Goal: Find specific page/section: Find specific page/section

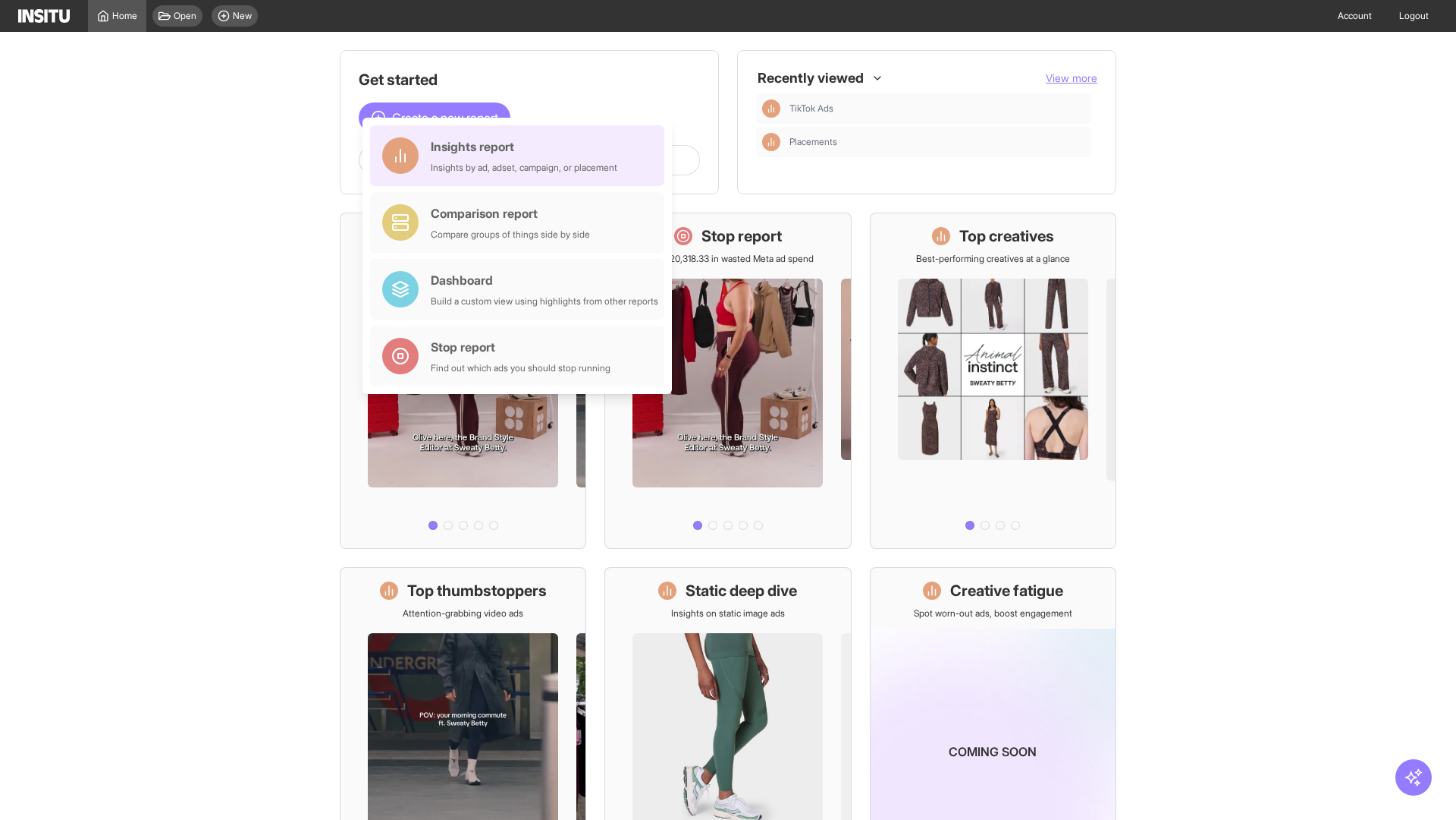
click at [522, 156] on div "Insights report Insights by ad, adset, campaign, or placement" at bounding box center [524, 155] width 186 height 36
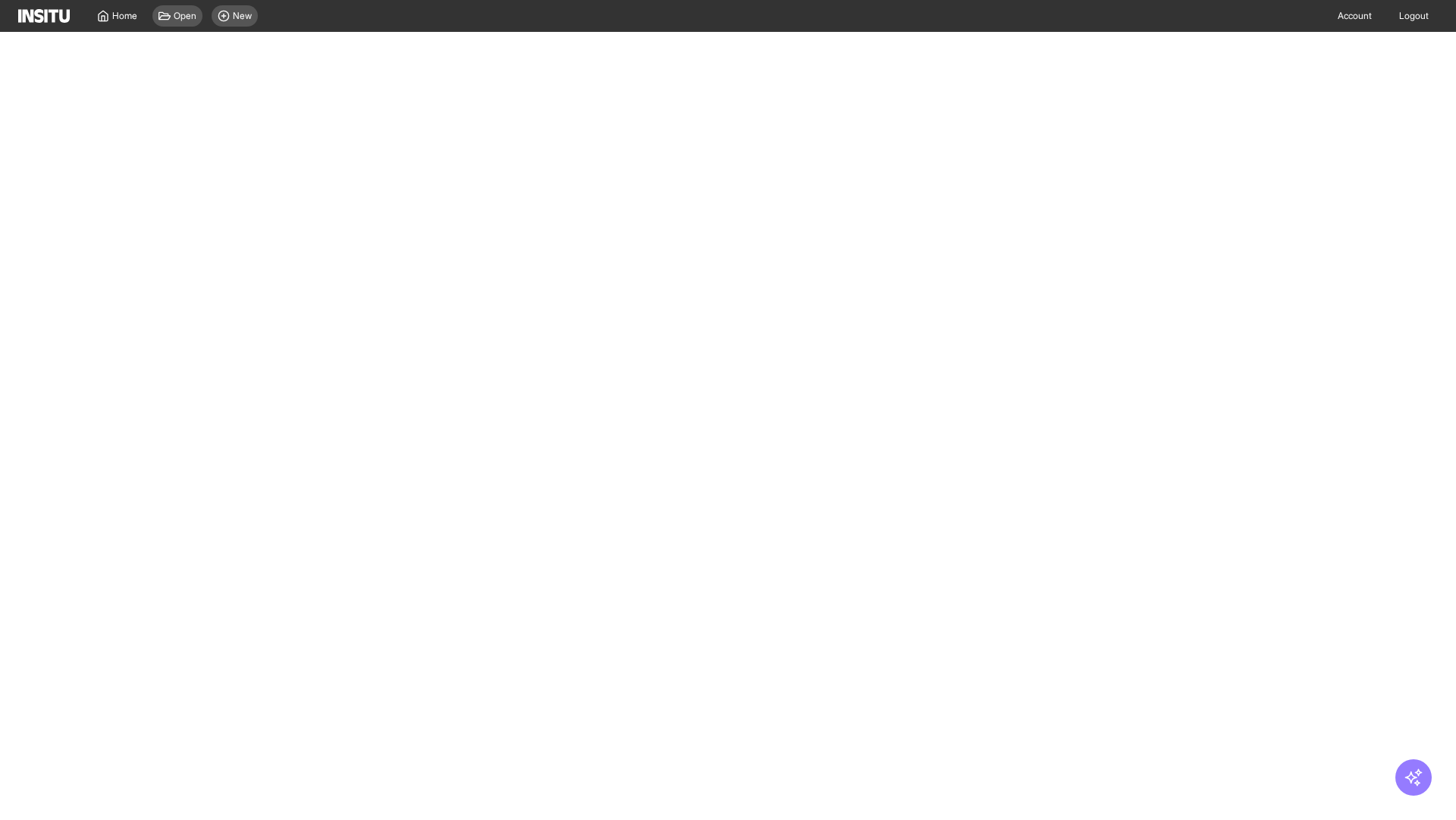
select select "**"
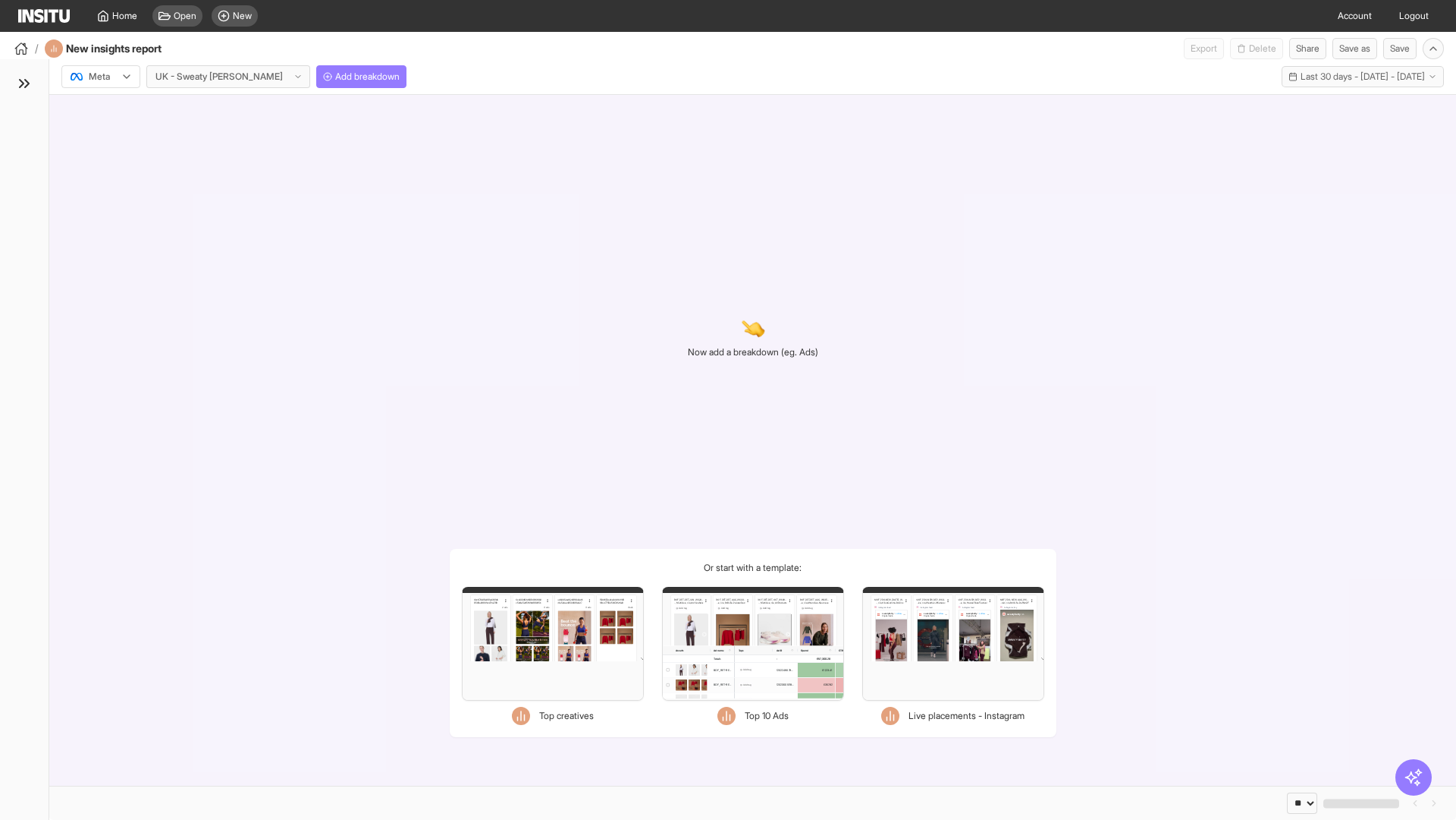
click at [101, 77] on div at bounding box center [89, 76] width 42 height 15
